Goal: Information Seeking & Learning: Learn about a topic

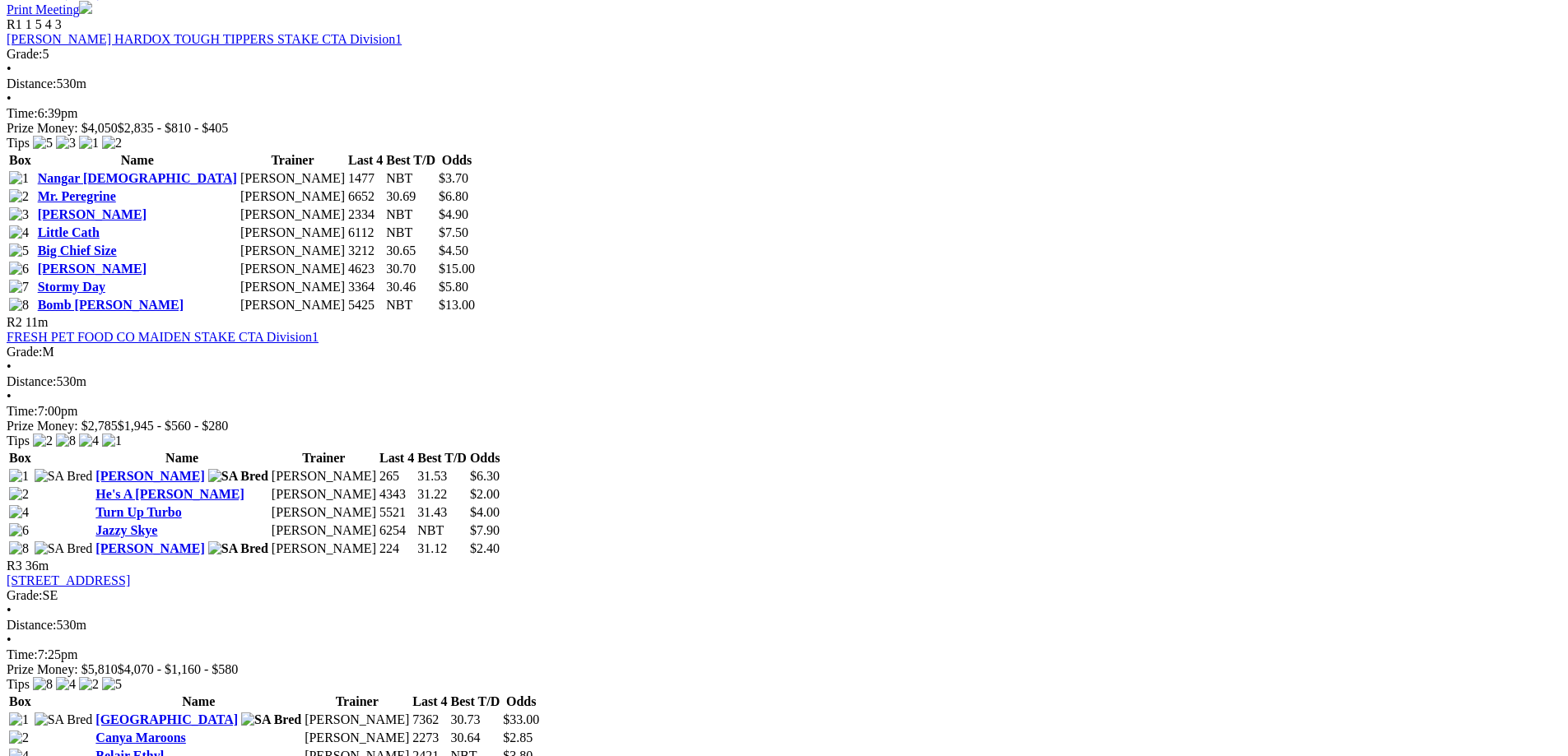
scroll to position [795, 0]
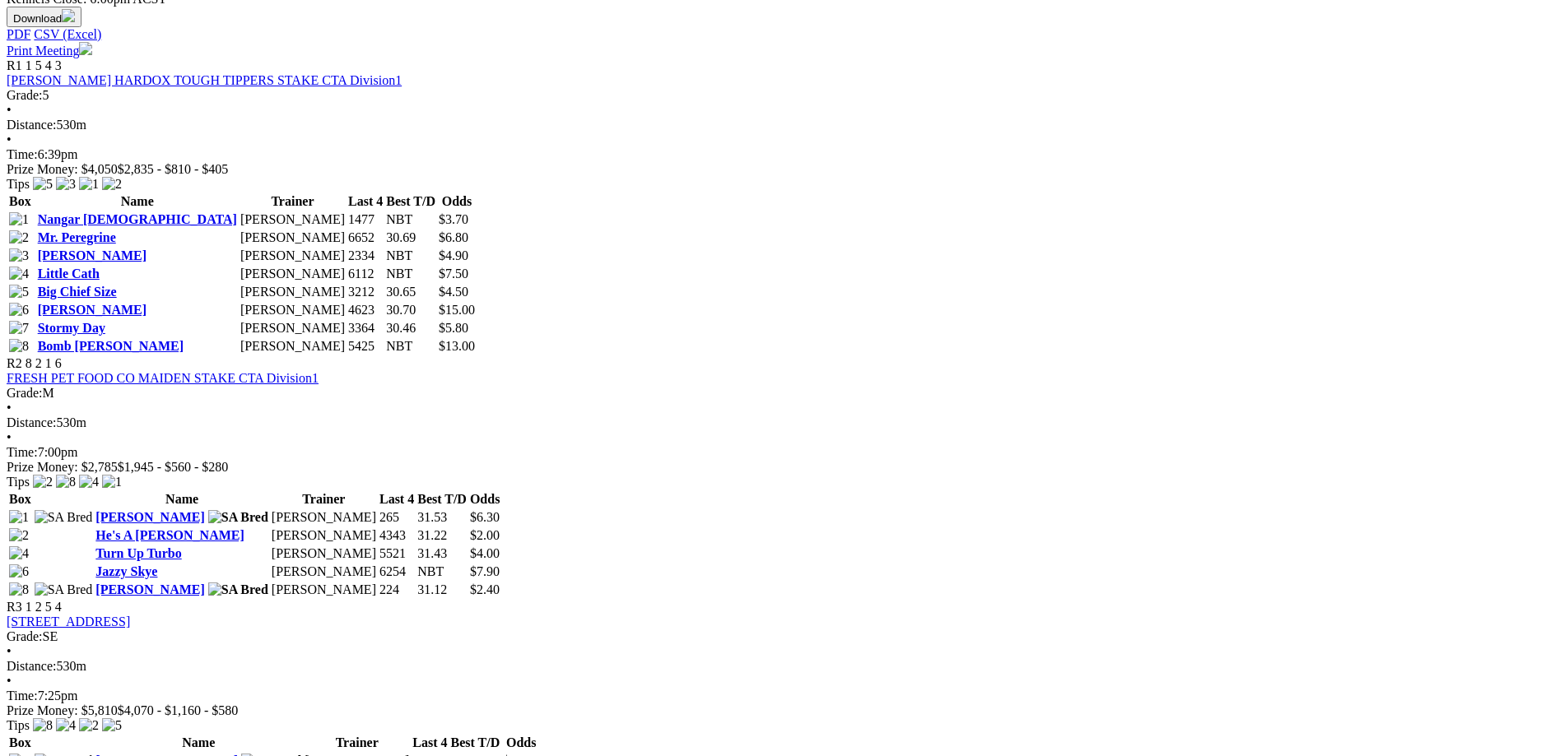
scroll to position [758, 0]
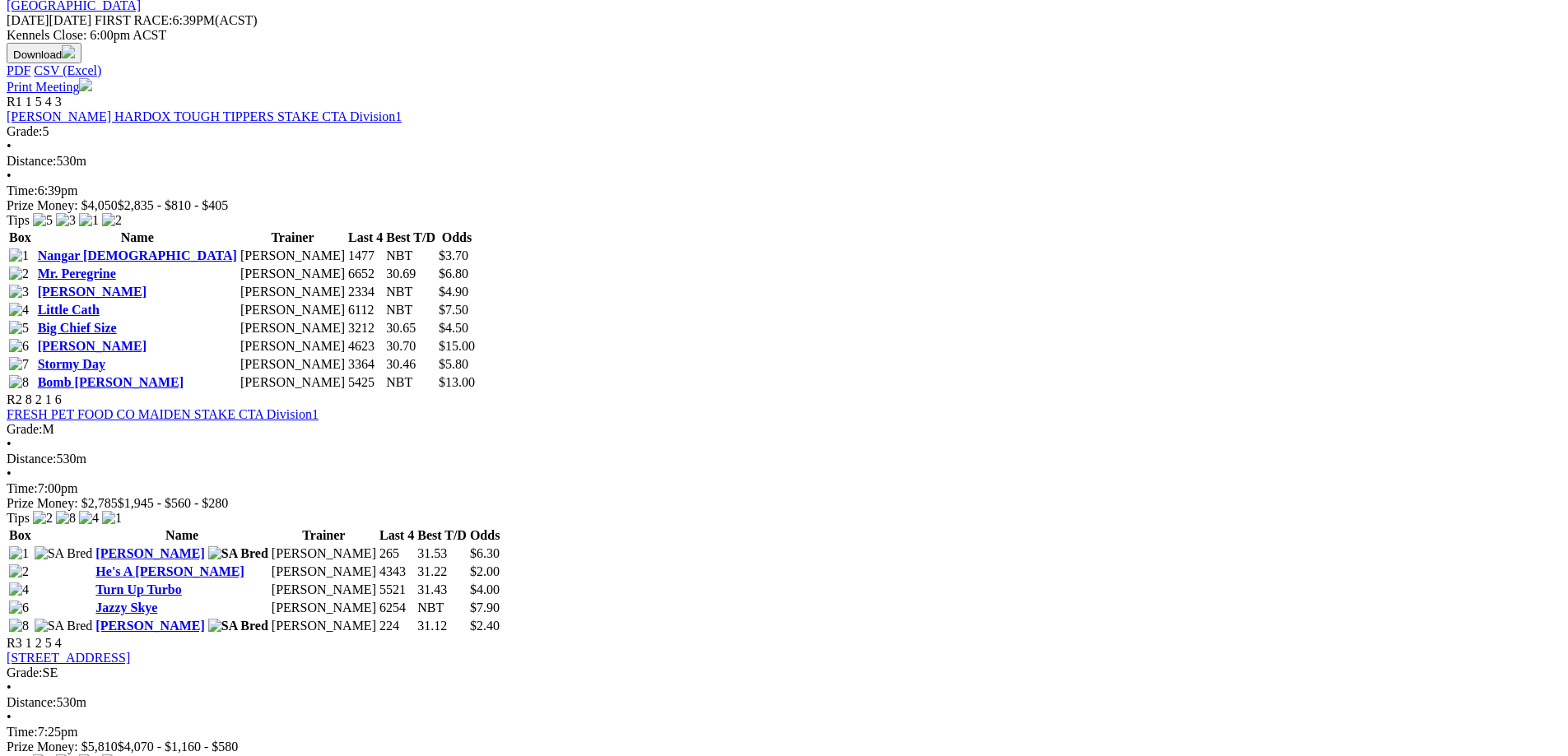
scroll to position [762, 0]
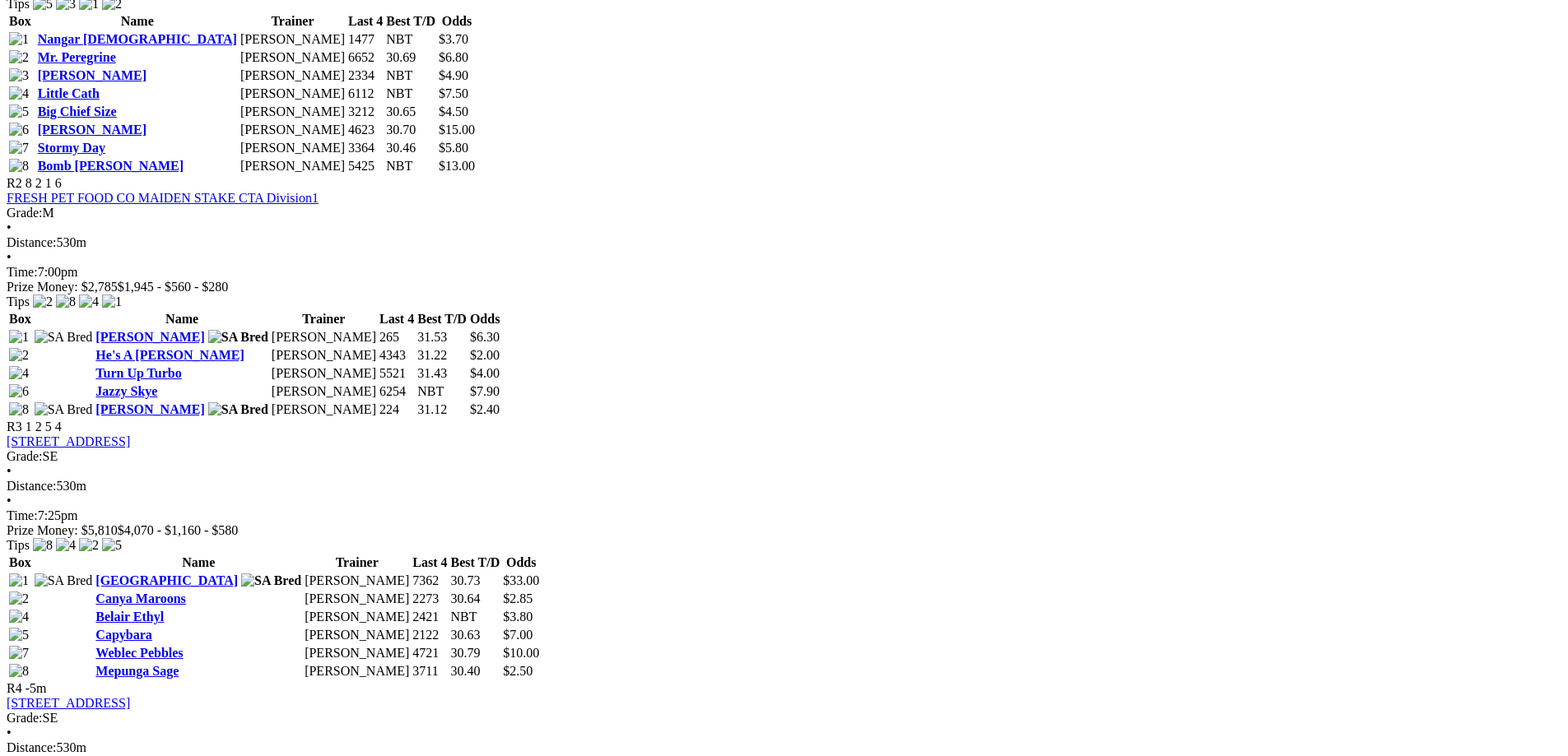
scroll to position [1003, 0]
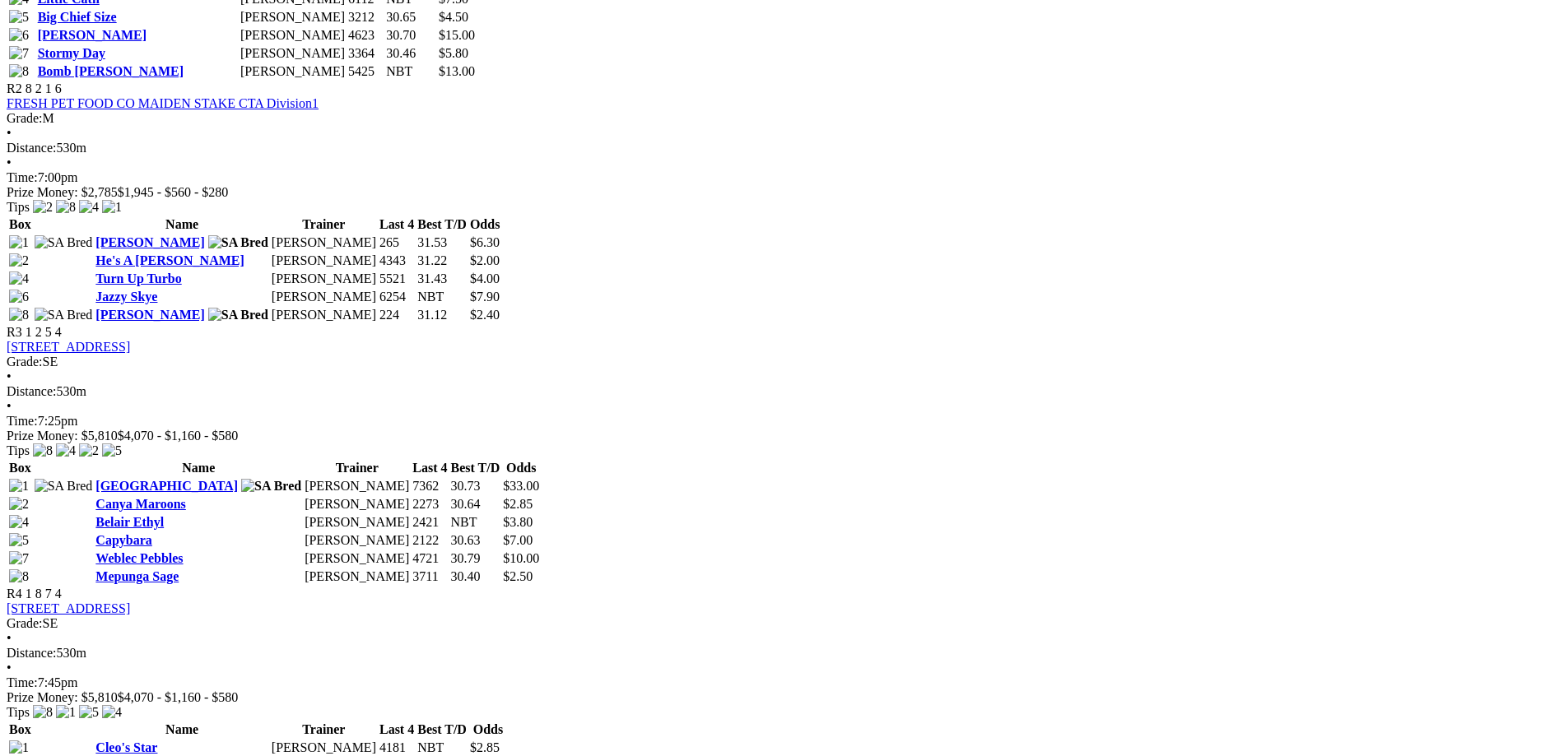
scroll to position [1077, 0]
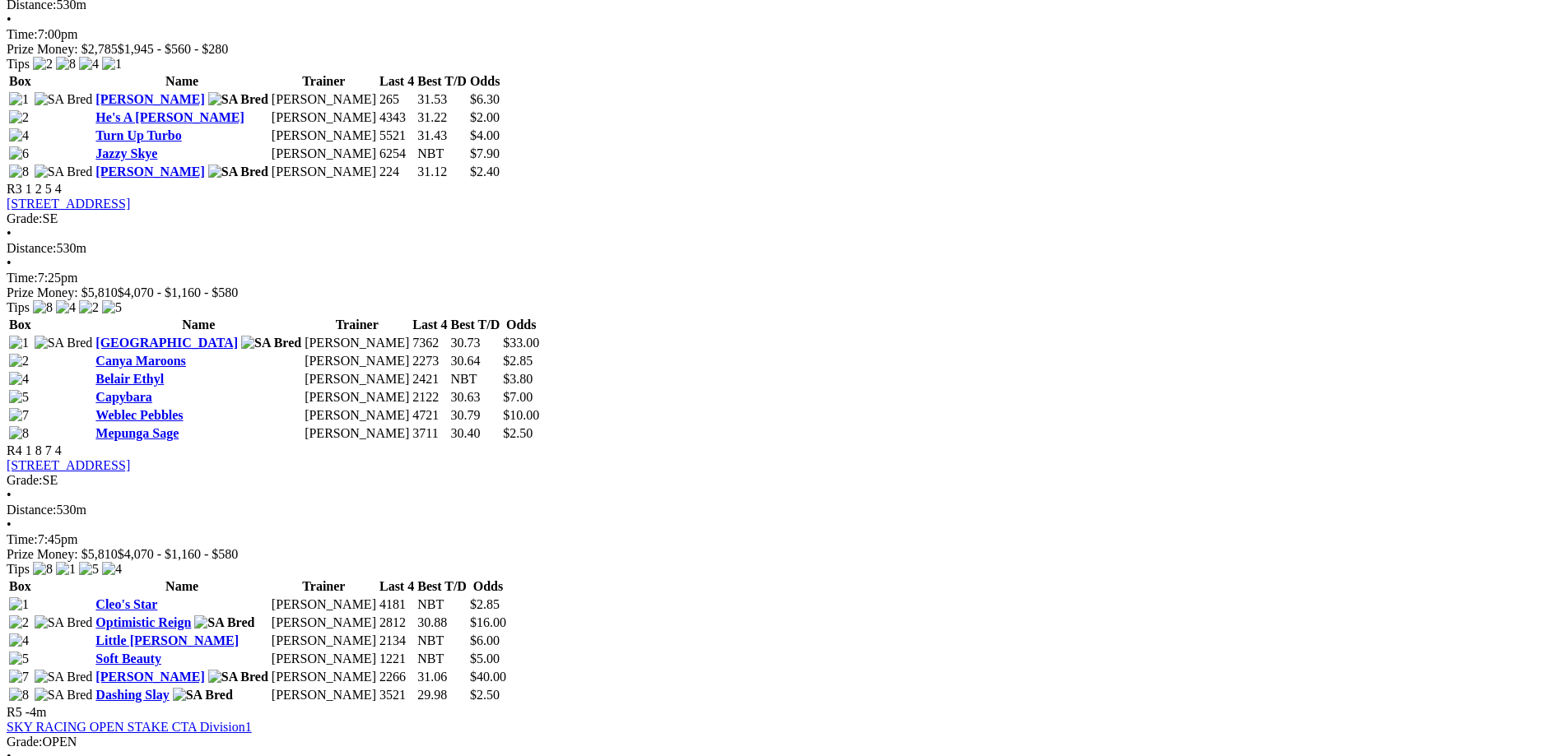
scroll to position [1298, 0]
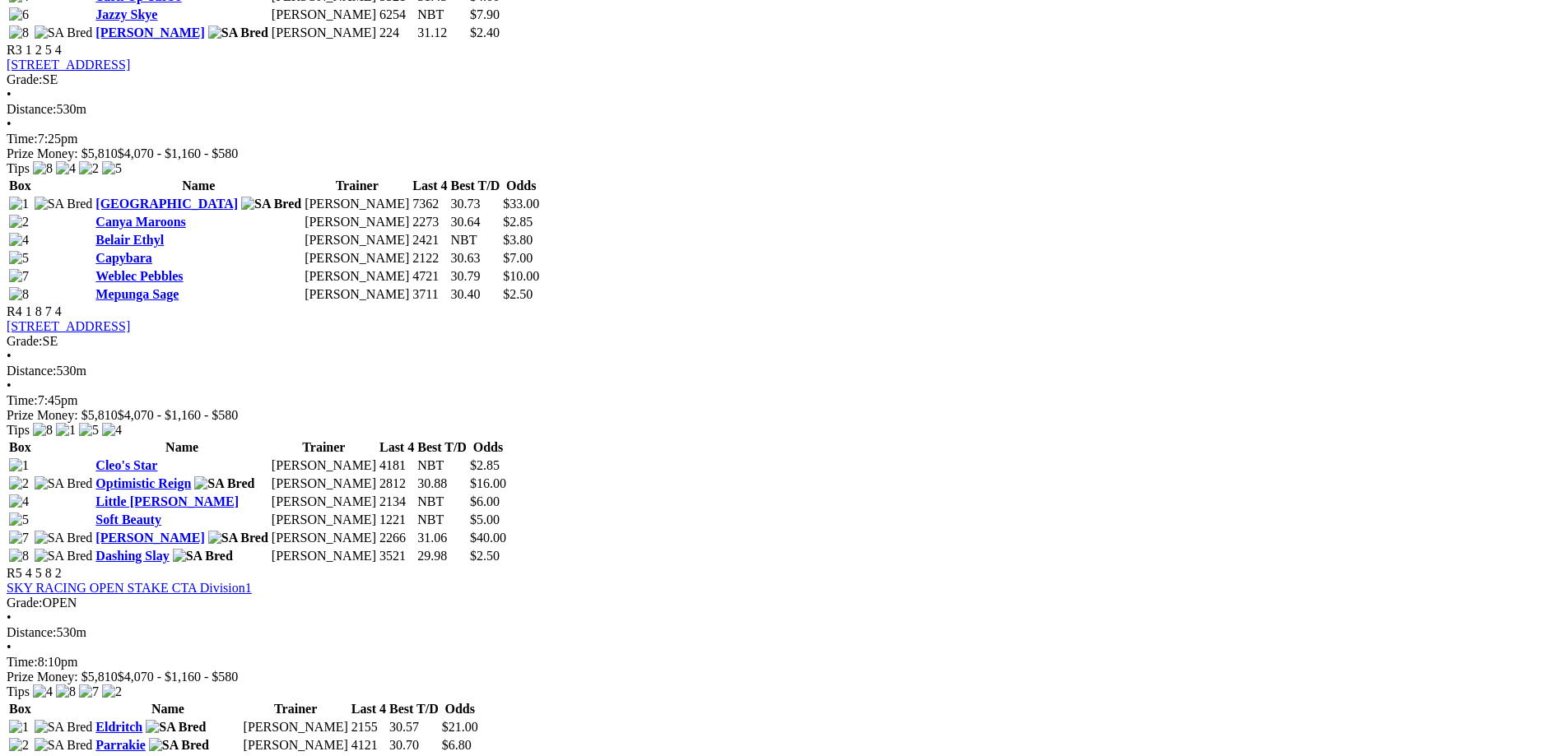
scroll to position [1380, 0]
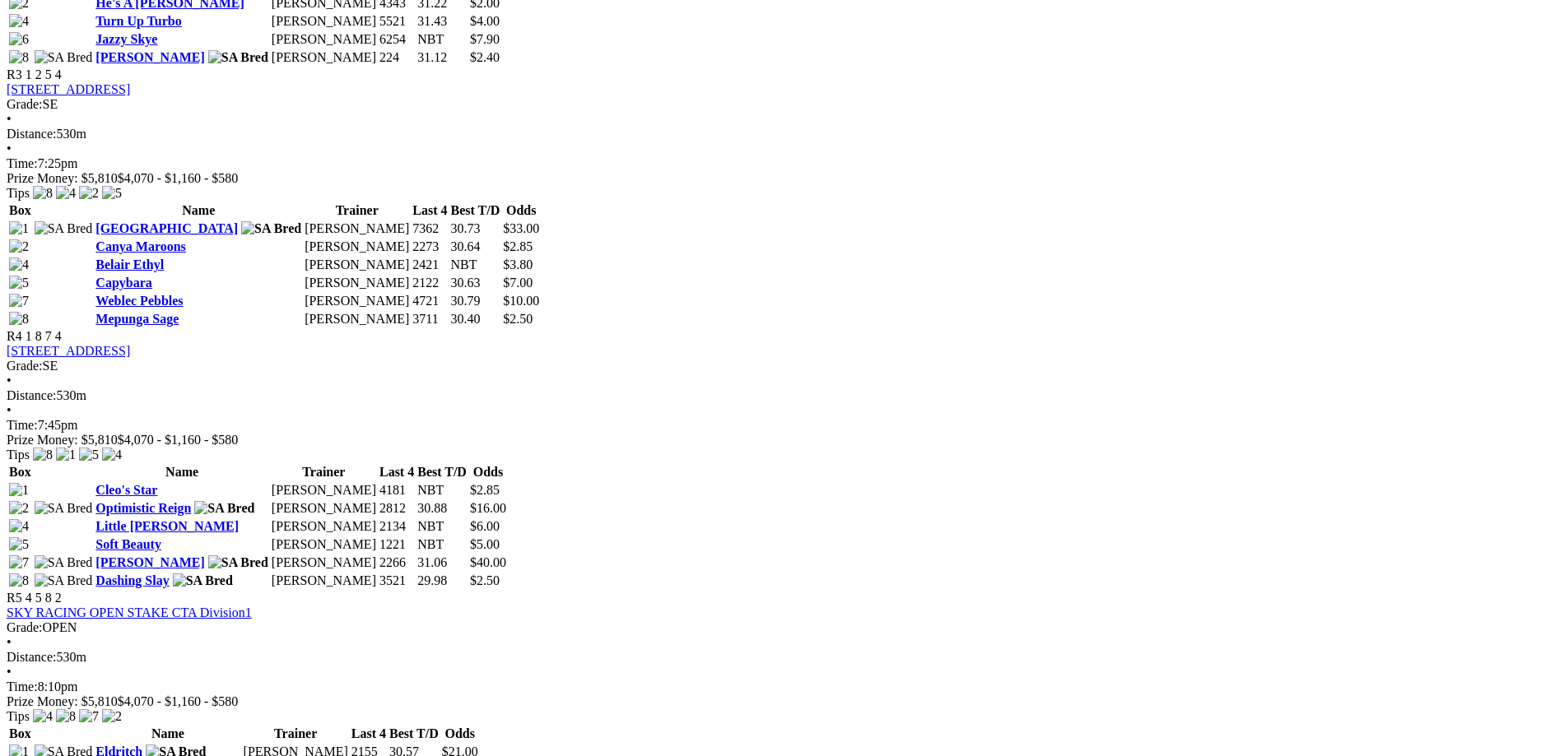
scroll to position [1479, 0]
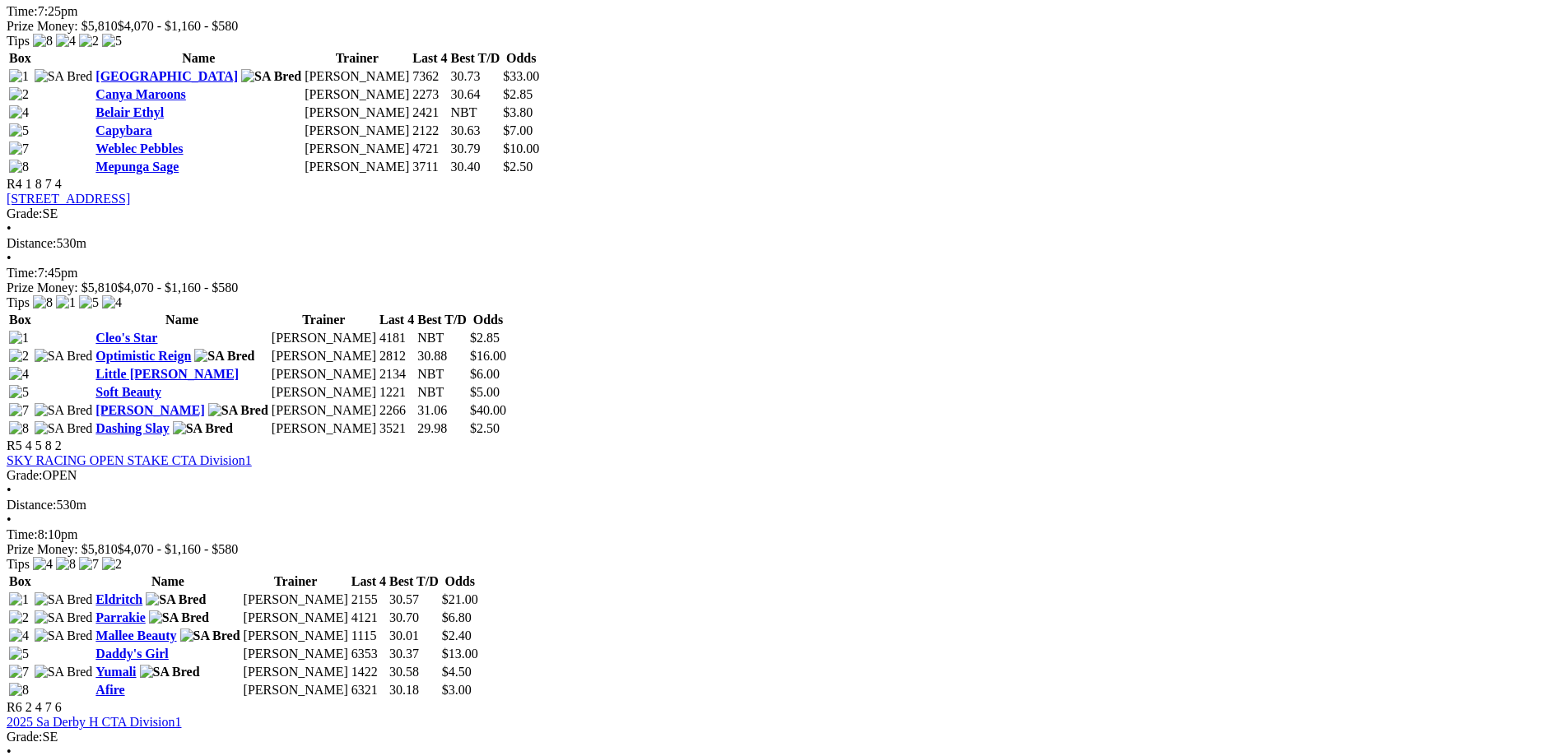
scroll to position [1507, 0]
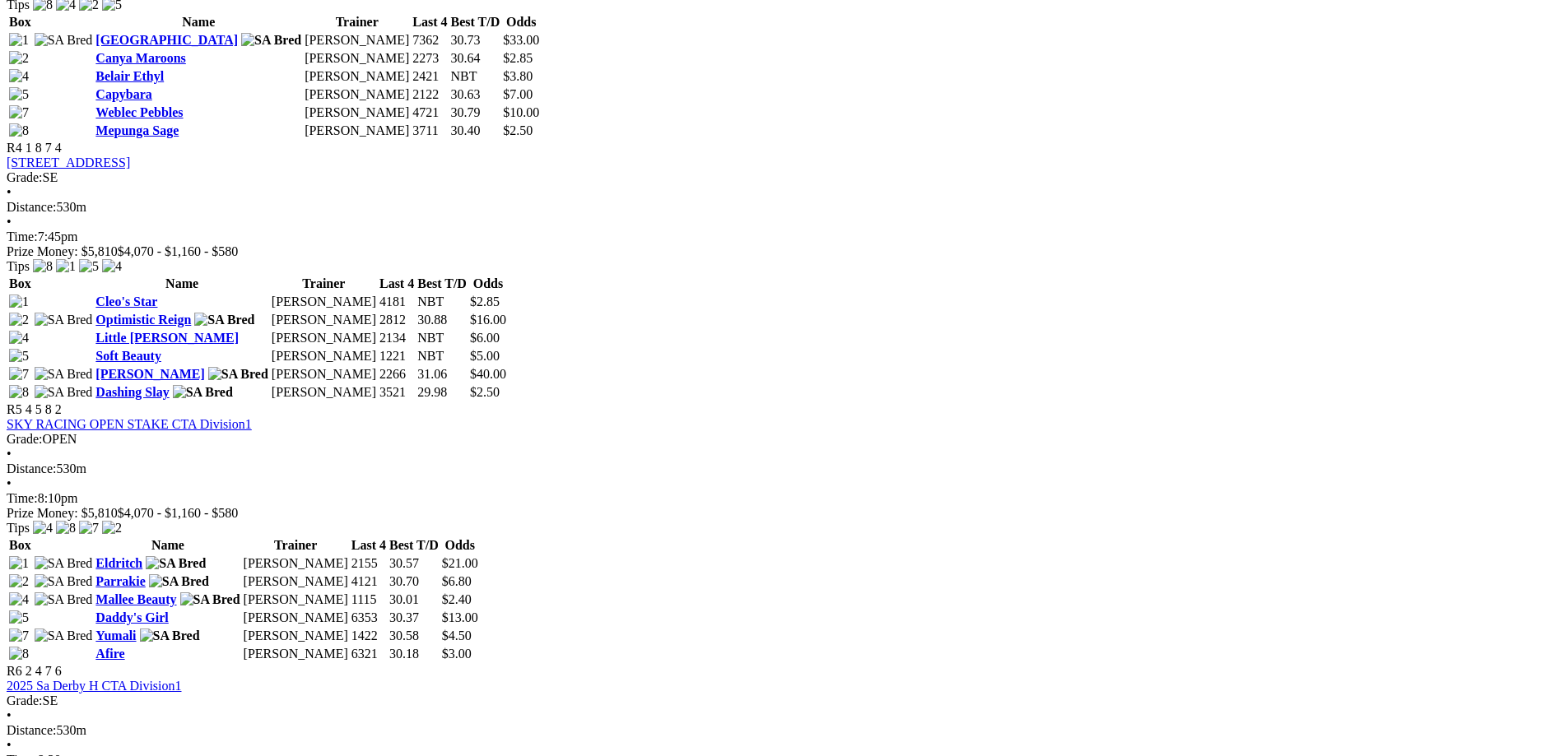
scroll to position [1552, 0]
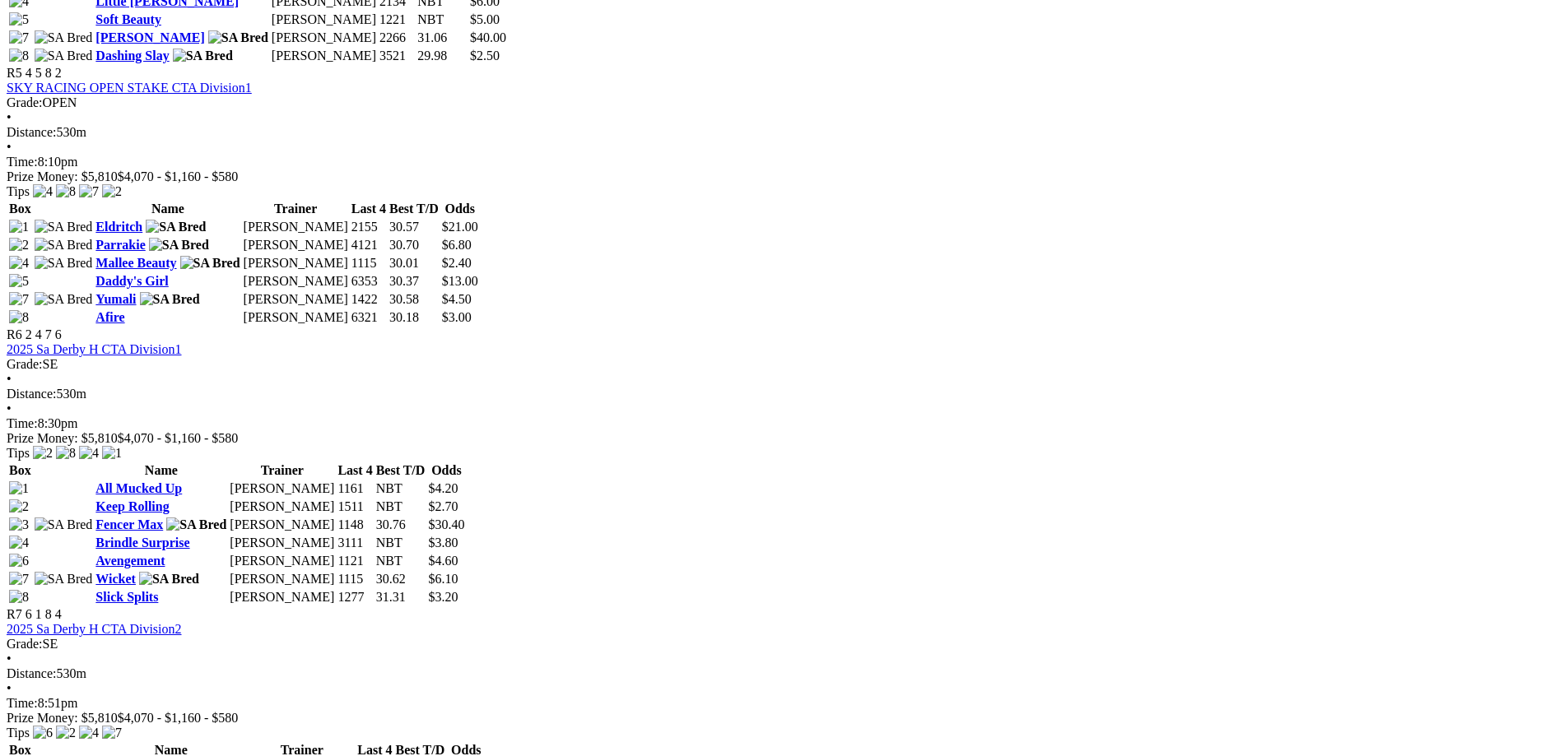
scroll to position [1876, 0]
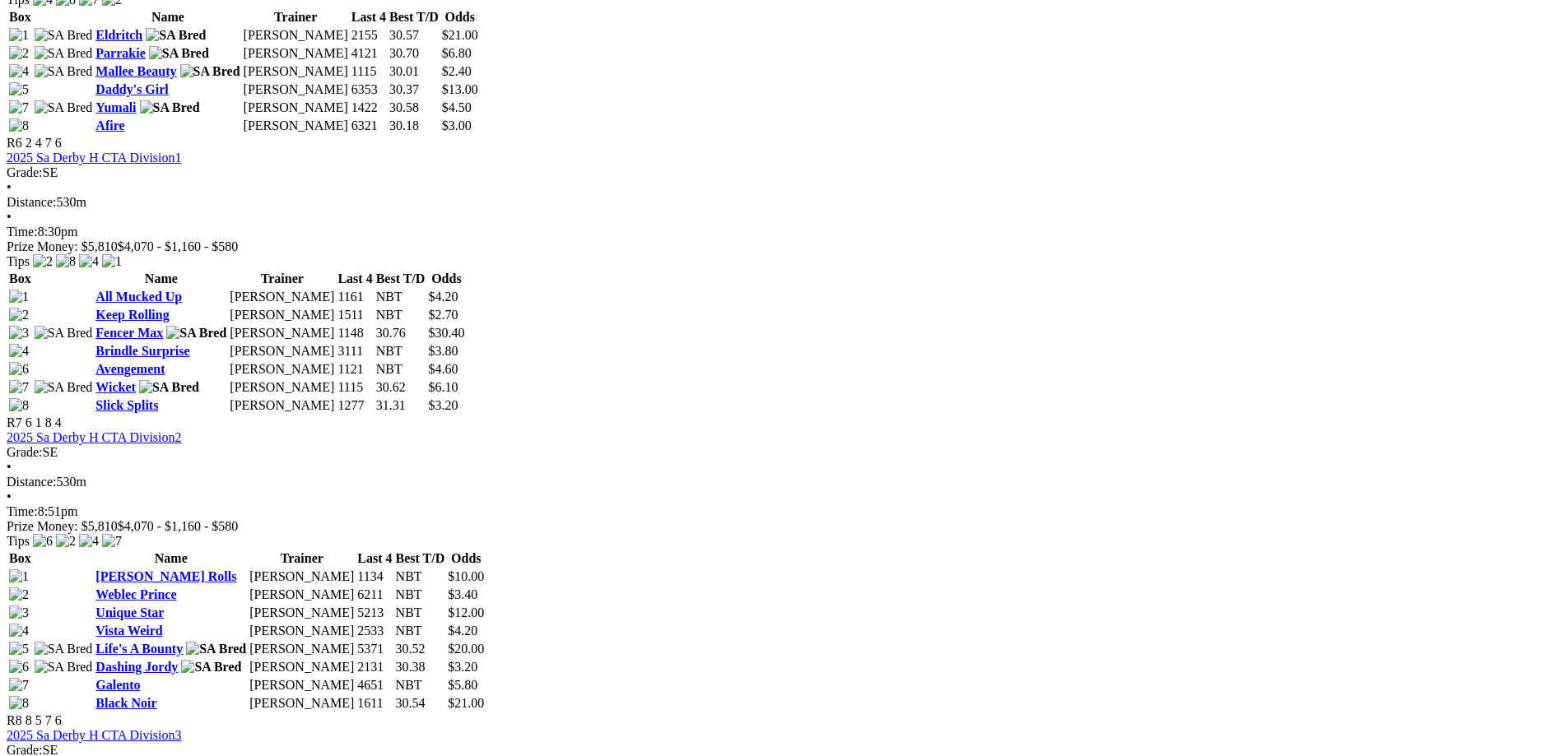
scroll to position [2117, 0]
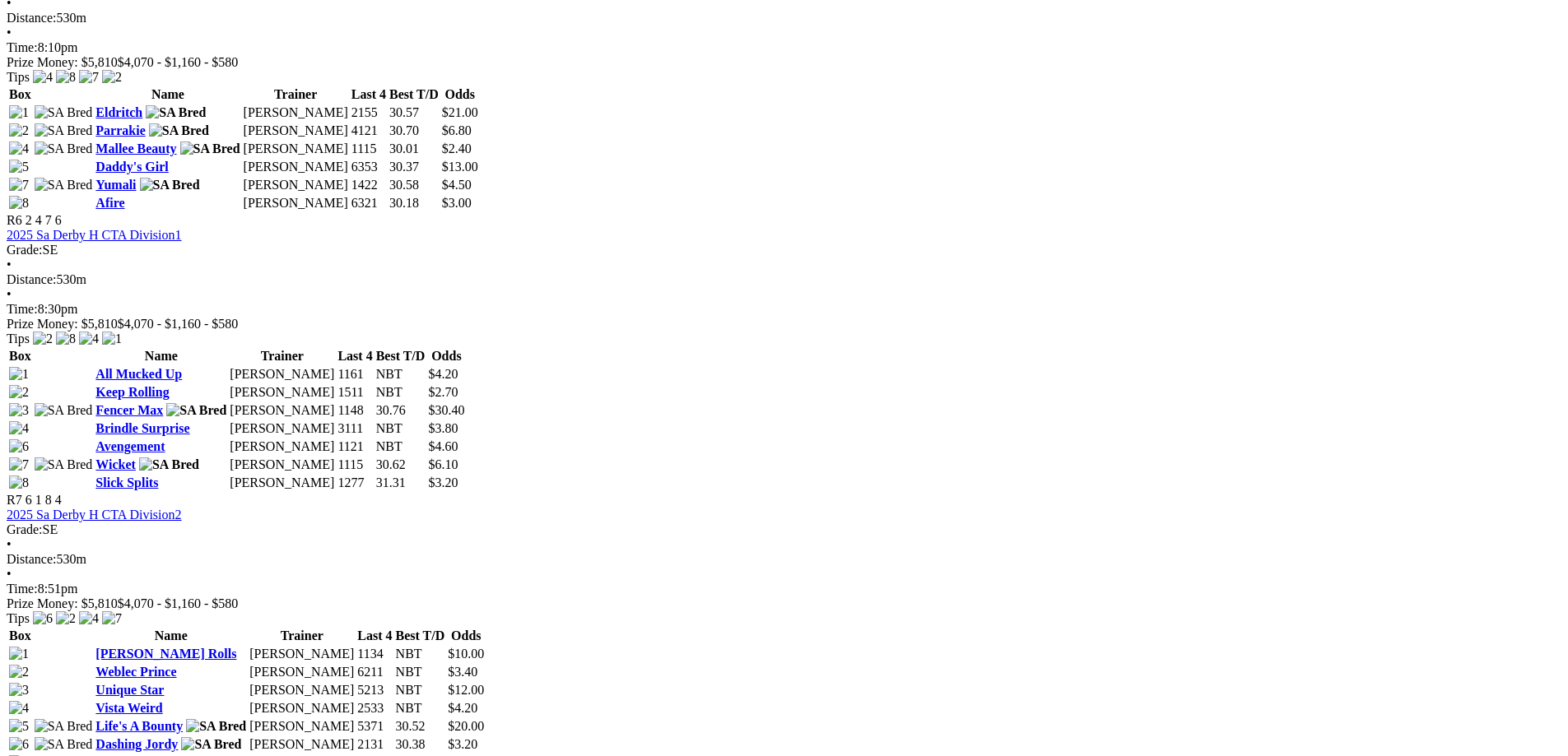
scroll to position [1990, 0]
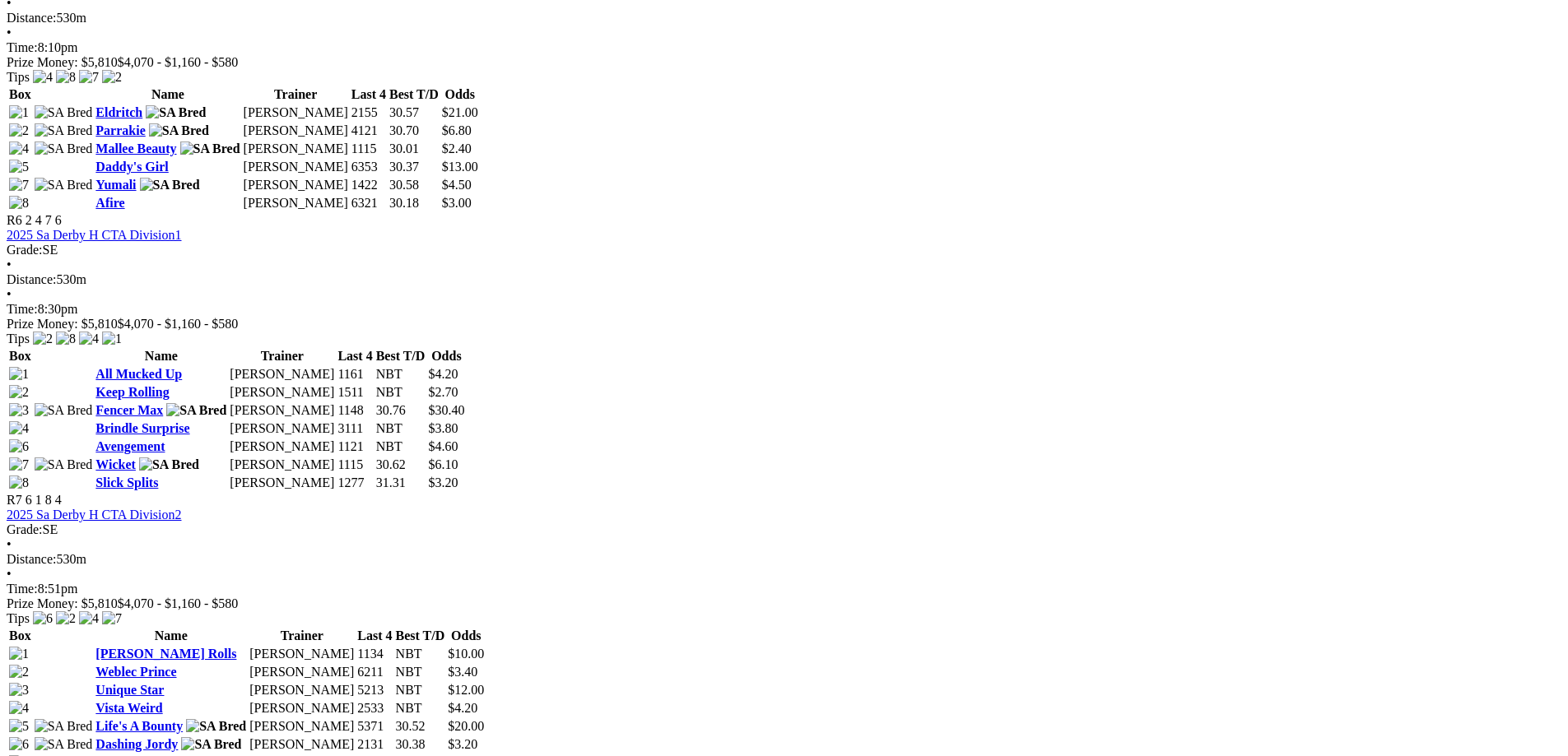
scroll to position [2027, 0]
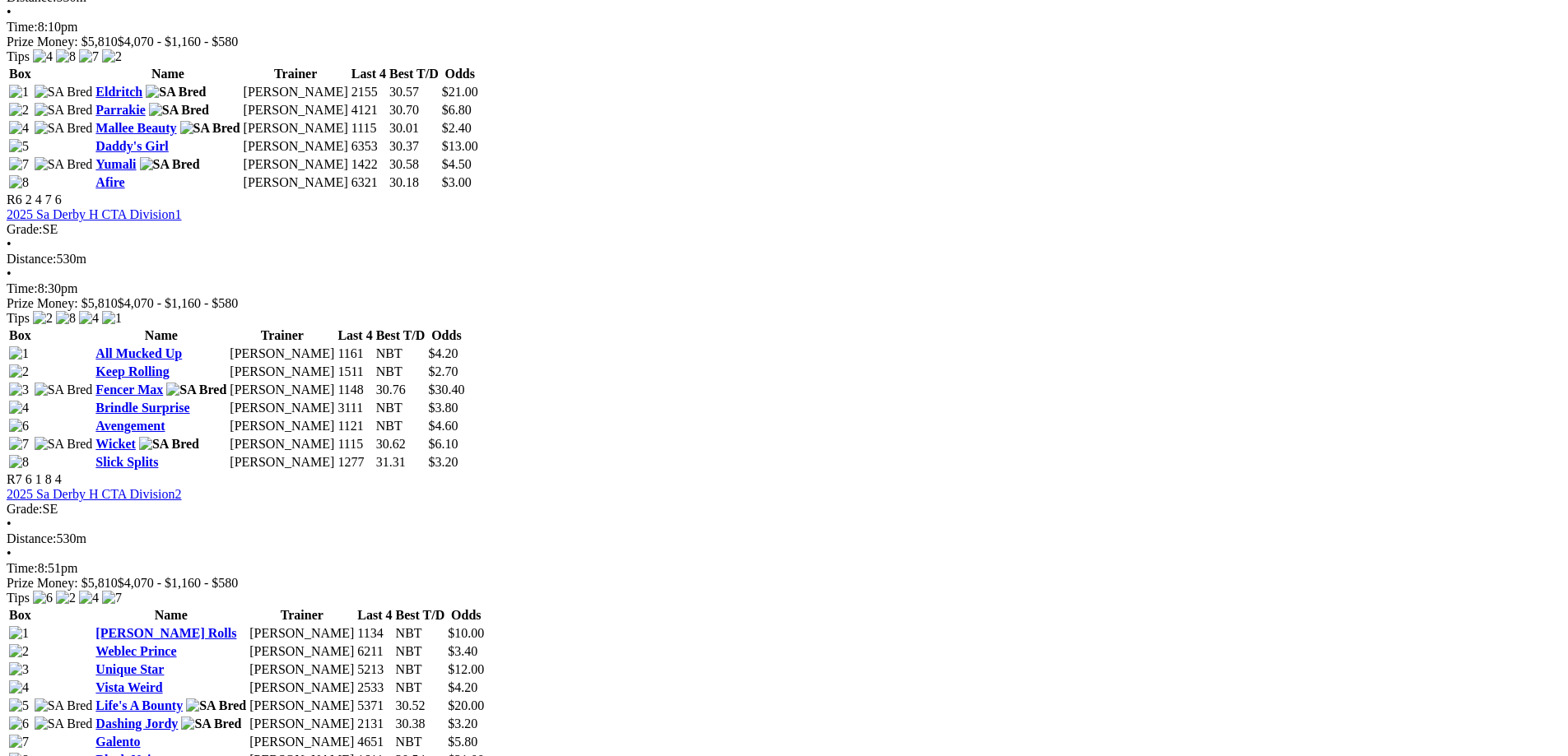
scroll to position [2023, 0]
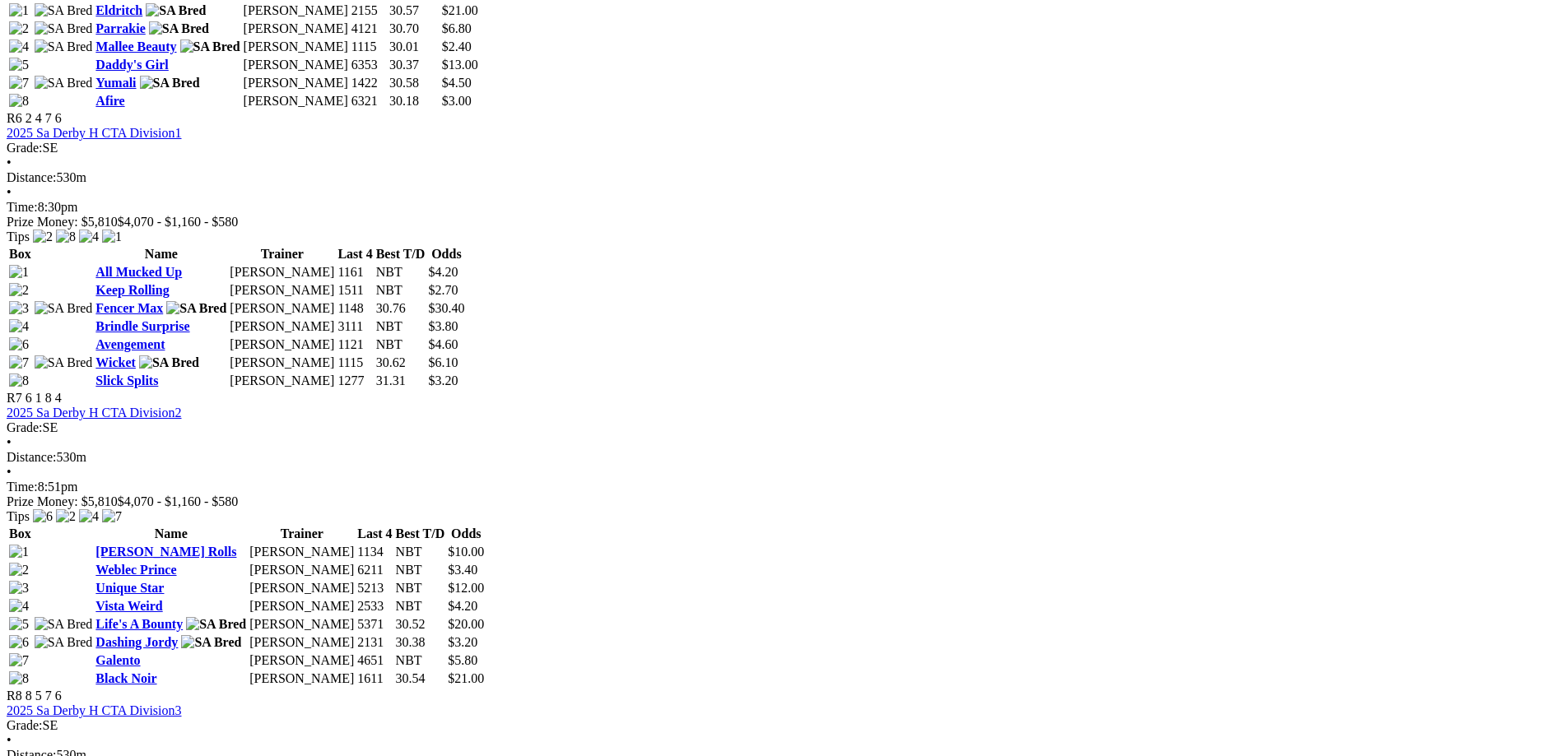
scroll to position [2092, 0]
